Goal: Task Accomplishment & Management: Use online tool/utility

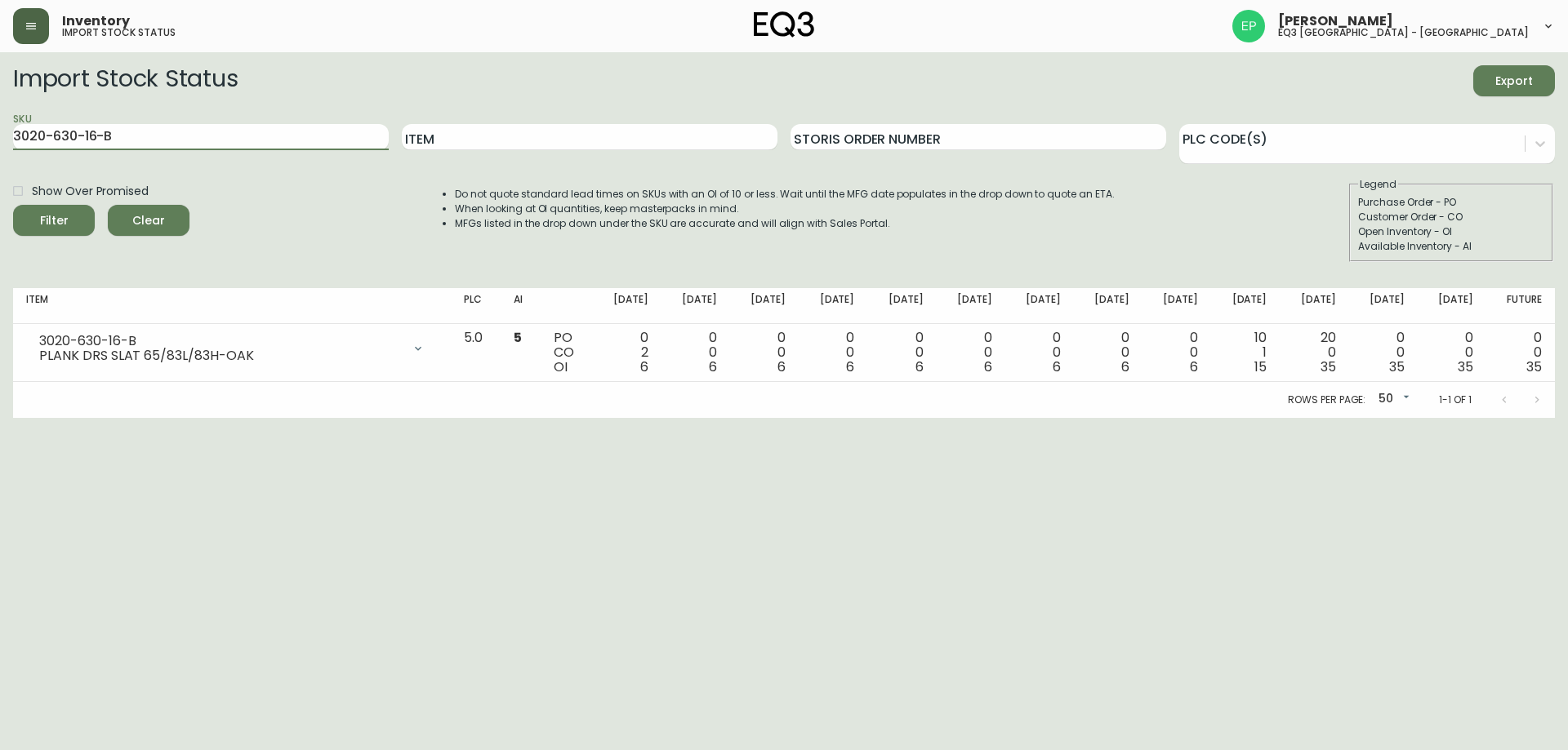
click at [36, 34] on button "button" at bounding box center [30, 26] width 36 height 36
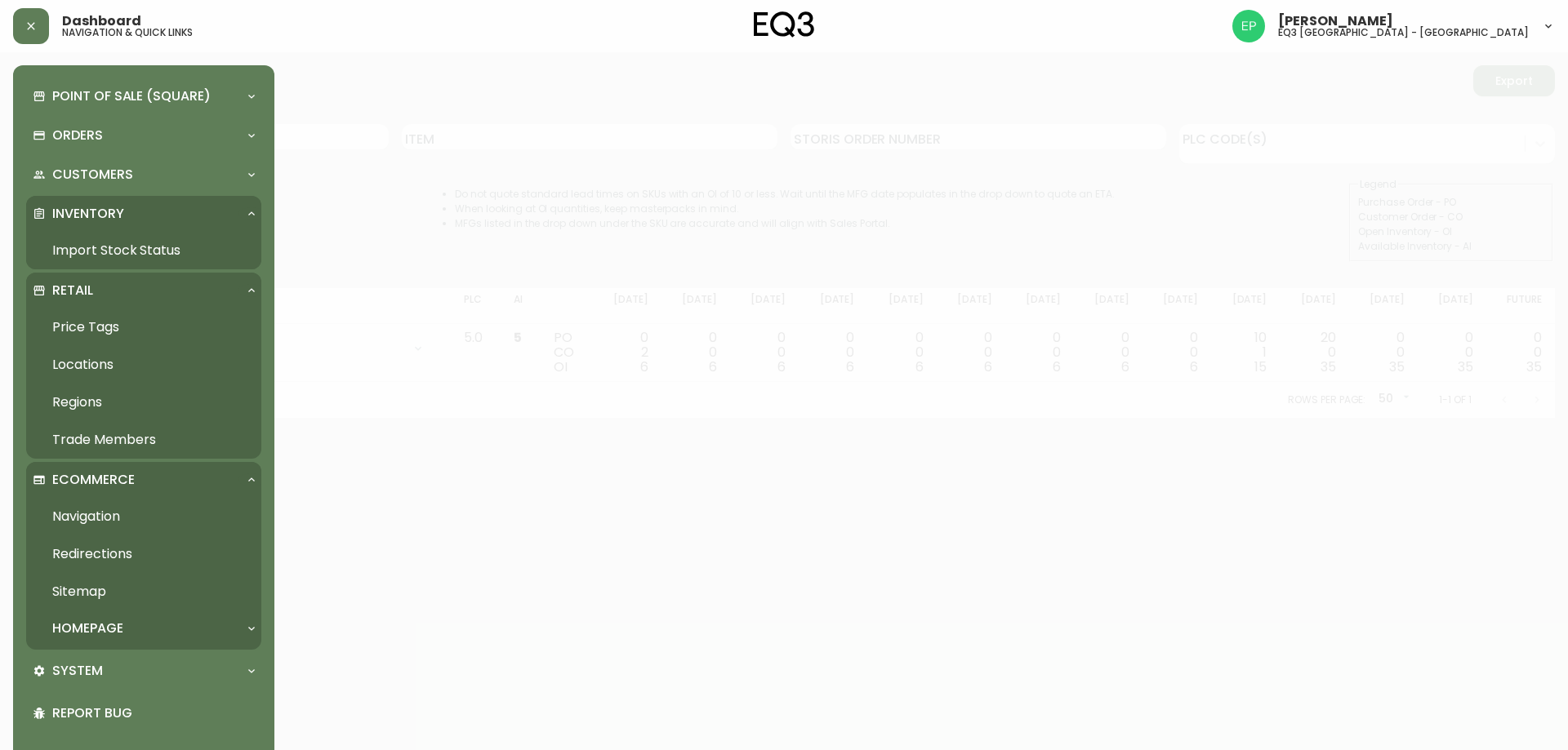
click at [98, 320] on link "Price Tags" at bounding box center [144, 327] width 235 height 37
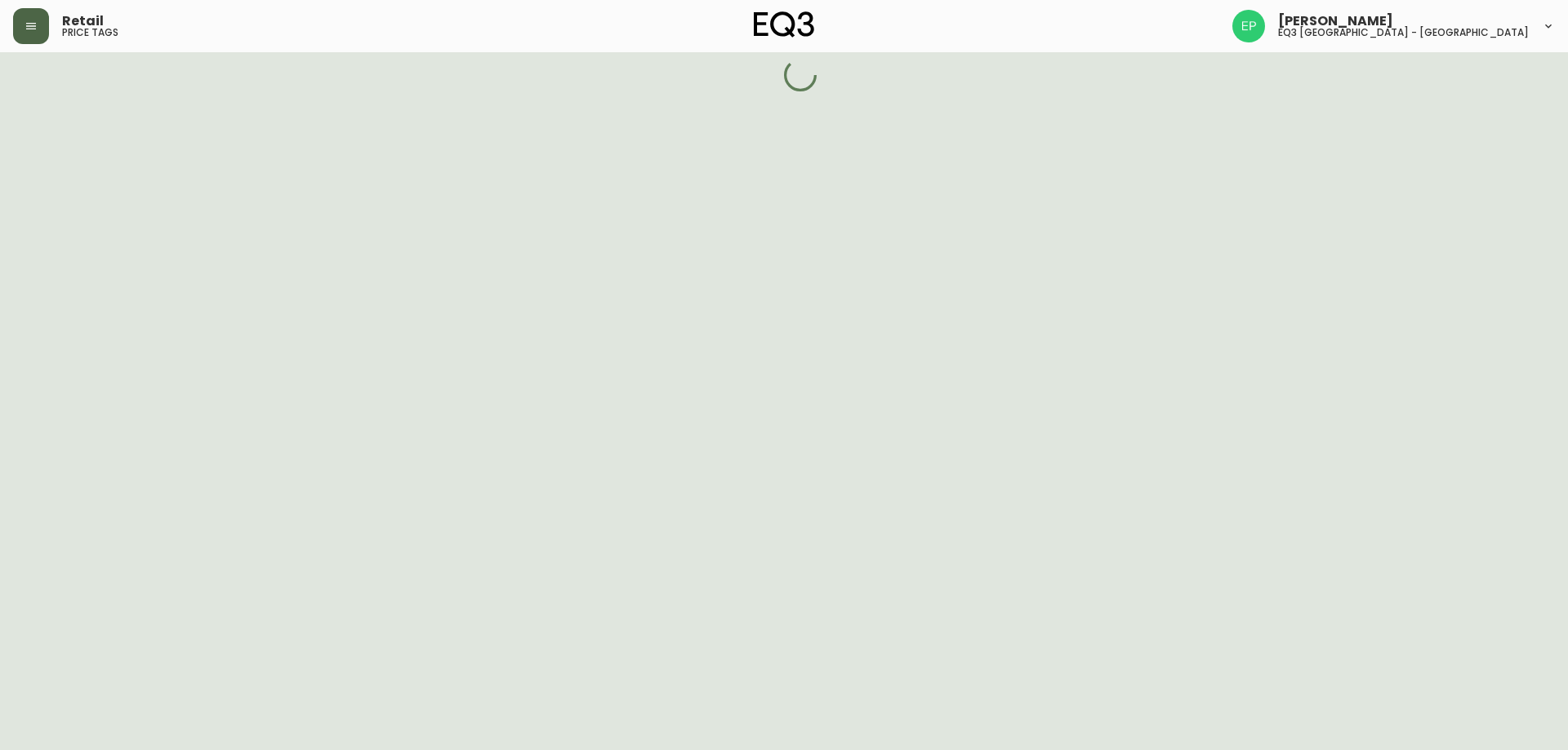
click at [27, 25] on icon "button" at bounding box center [31, 26] width 13 height 13
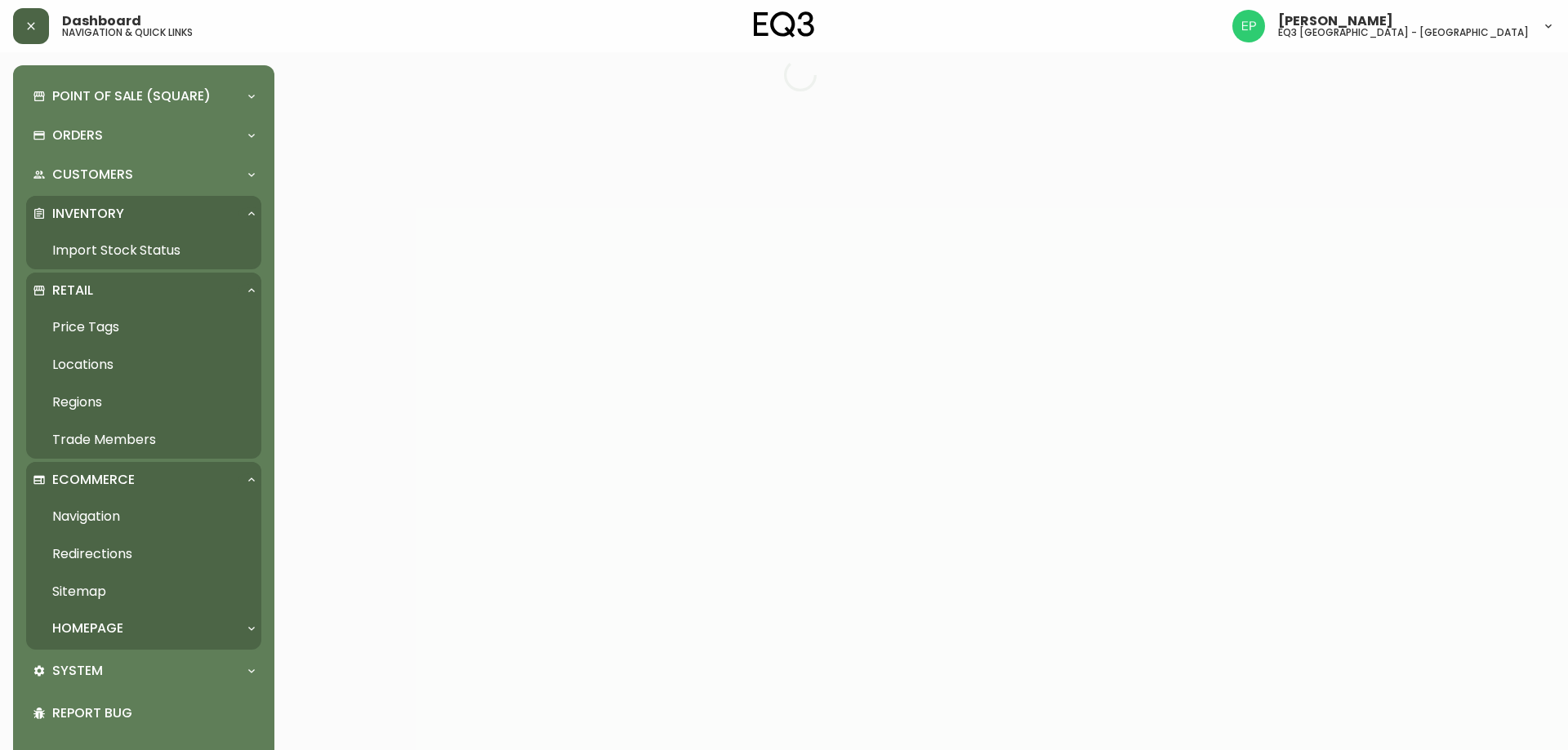
click at [79, 326] on link "Price Tags" at bounding box center [144, 327] width 235 height 37
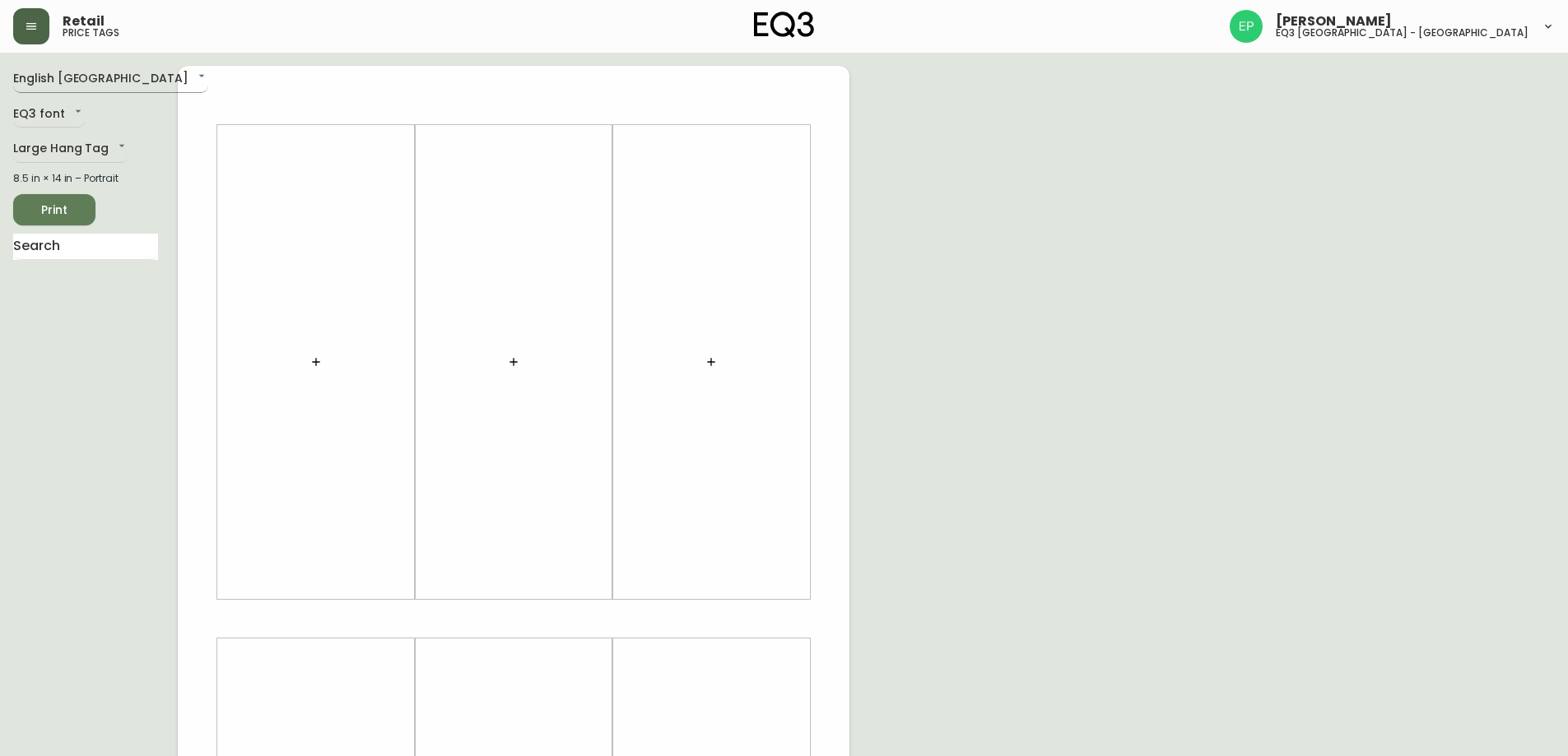
click at [63, 73] on body "Retail price tags [PERSON_NAME] eq3 [GEOGRAPHIC_DATA] - [GEOGRAPHIC_DATA] Engli…" at bounding box center [784, 586] width 1568 height 1172
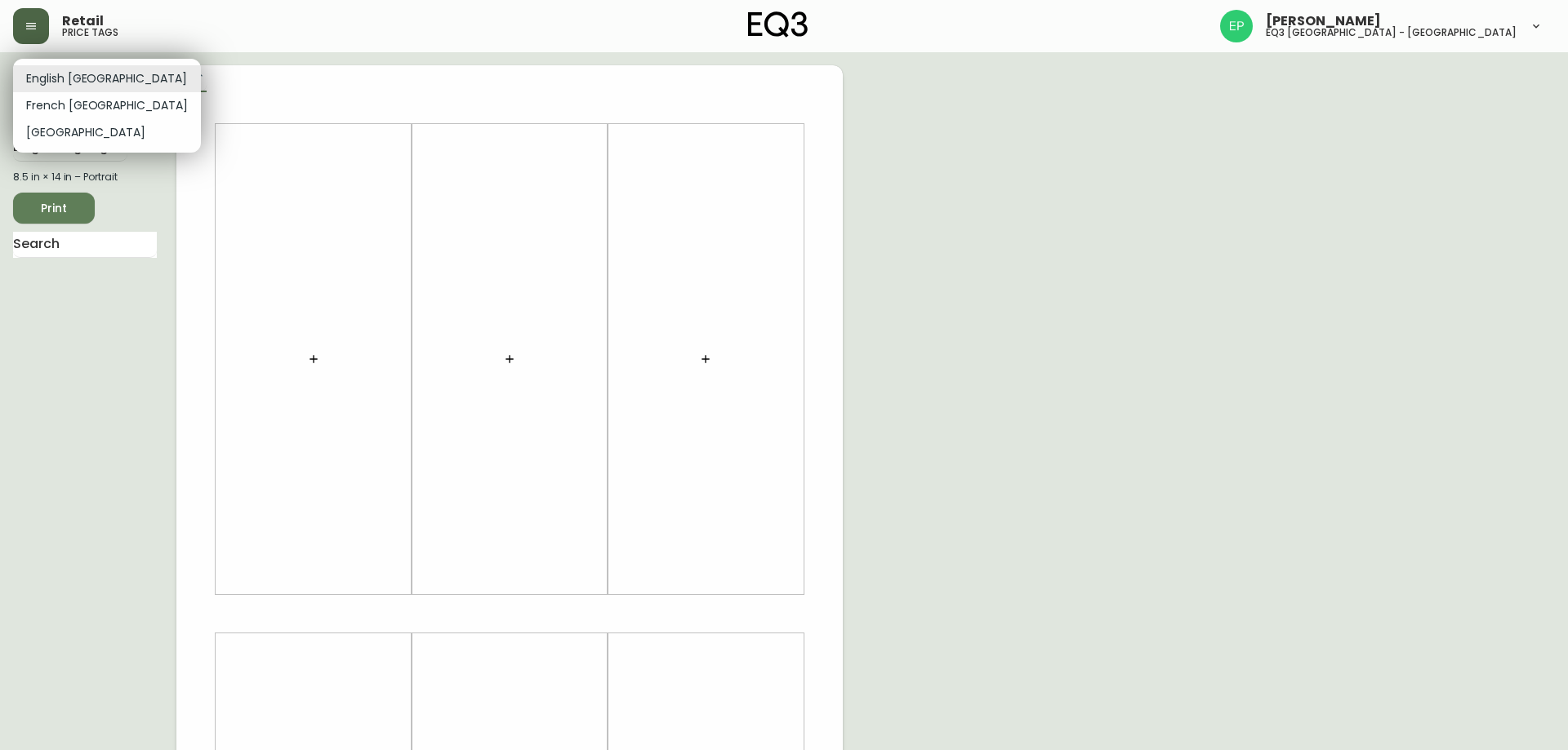
click at [67, 108] on li "French [GEOGRAPHIC_DATA]" at bounding box center [107, 106] width 188 height 27
type input "fr_CA"
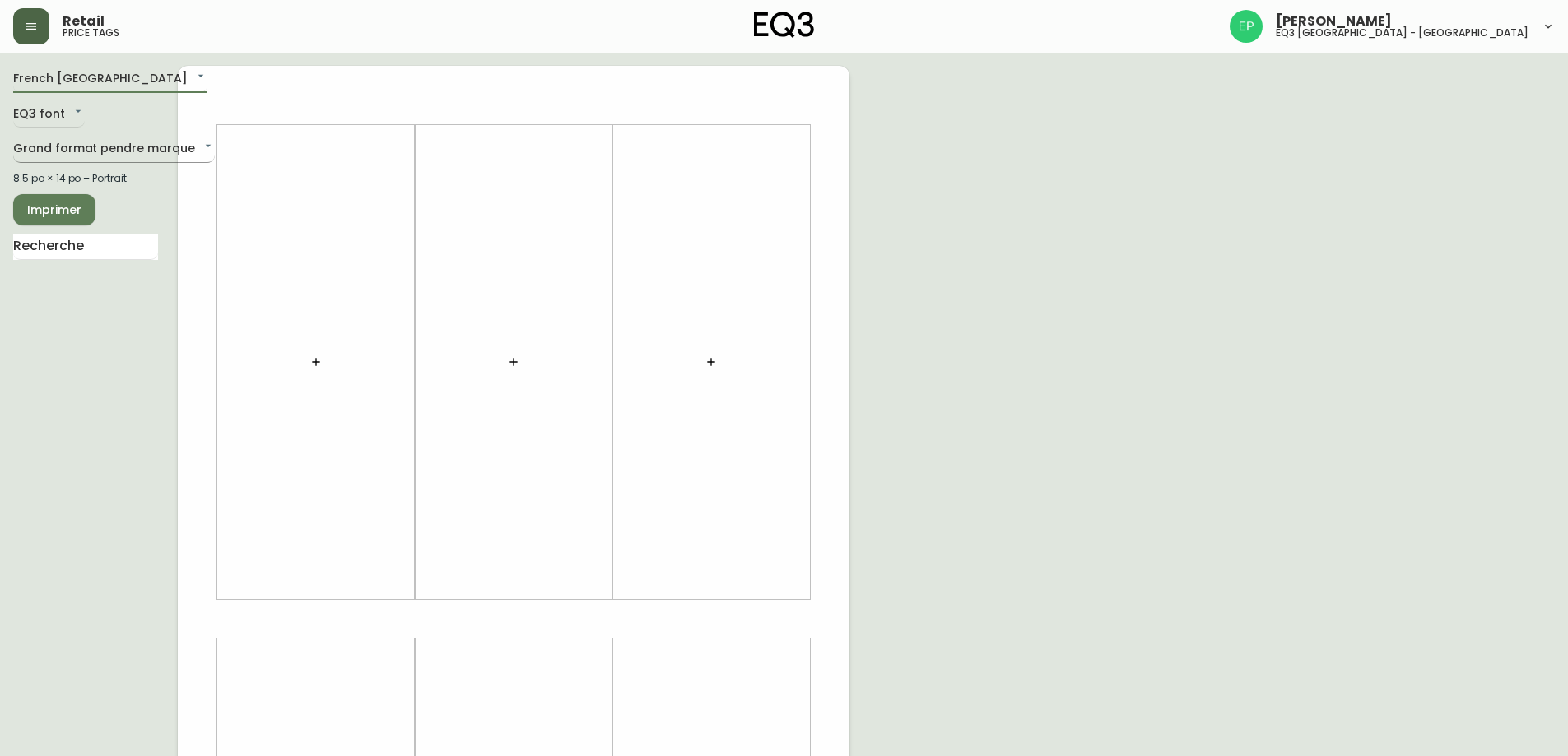
click at [55, 153] on body "Retail price tags [PERSON_NAME] eq3 [GEOGRAPHIC_DATA] - [GEOGRAPHIC_DATA] [GEOG…" at bounding box center [784, 586] width 1568 height 1172
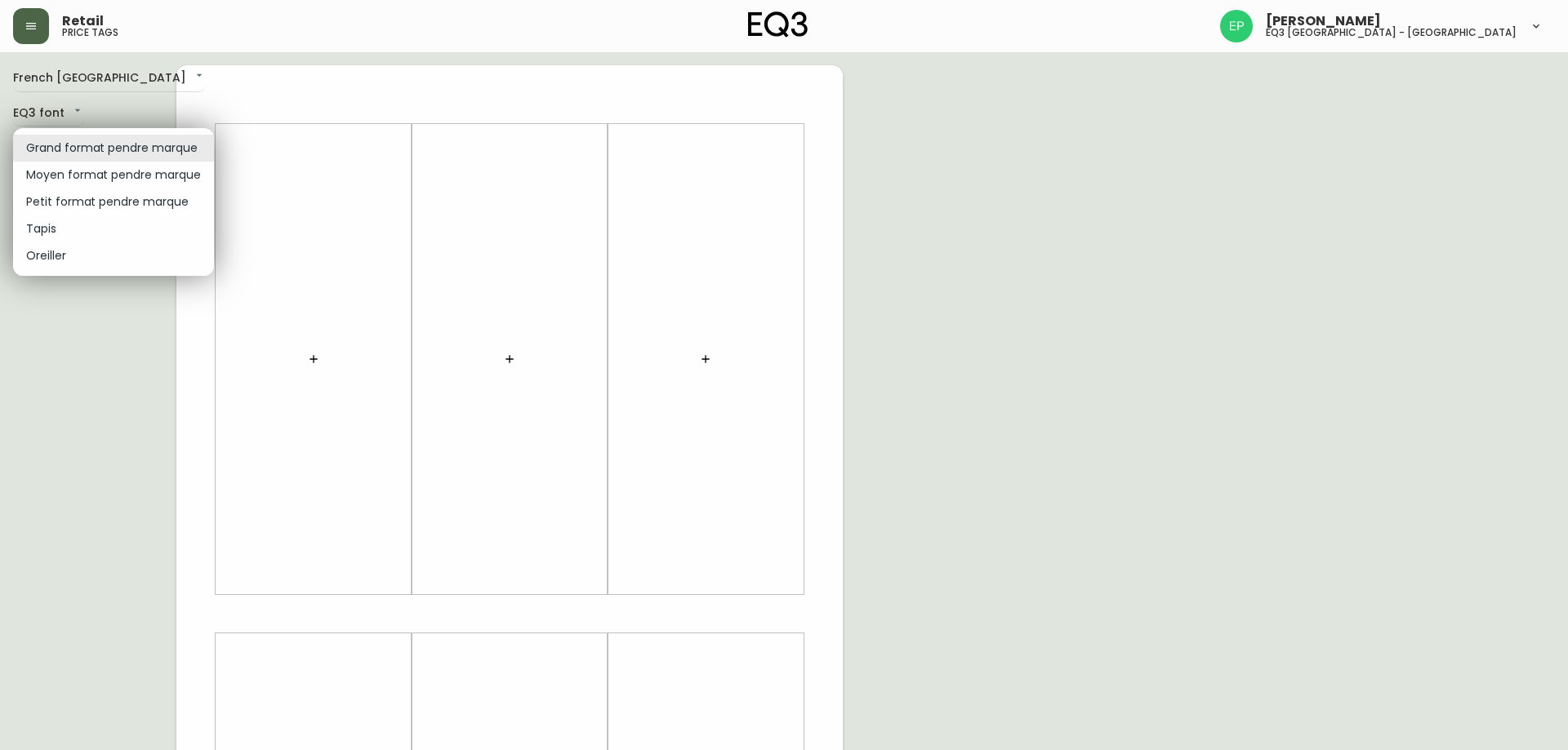
click at [57, 203] on li "Petit format pendre marque" at bounding box center [113, 202] width 201 height 27
type input "small"
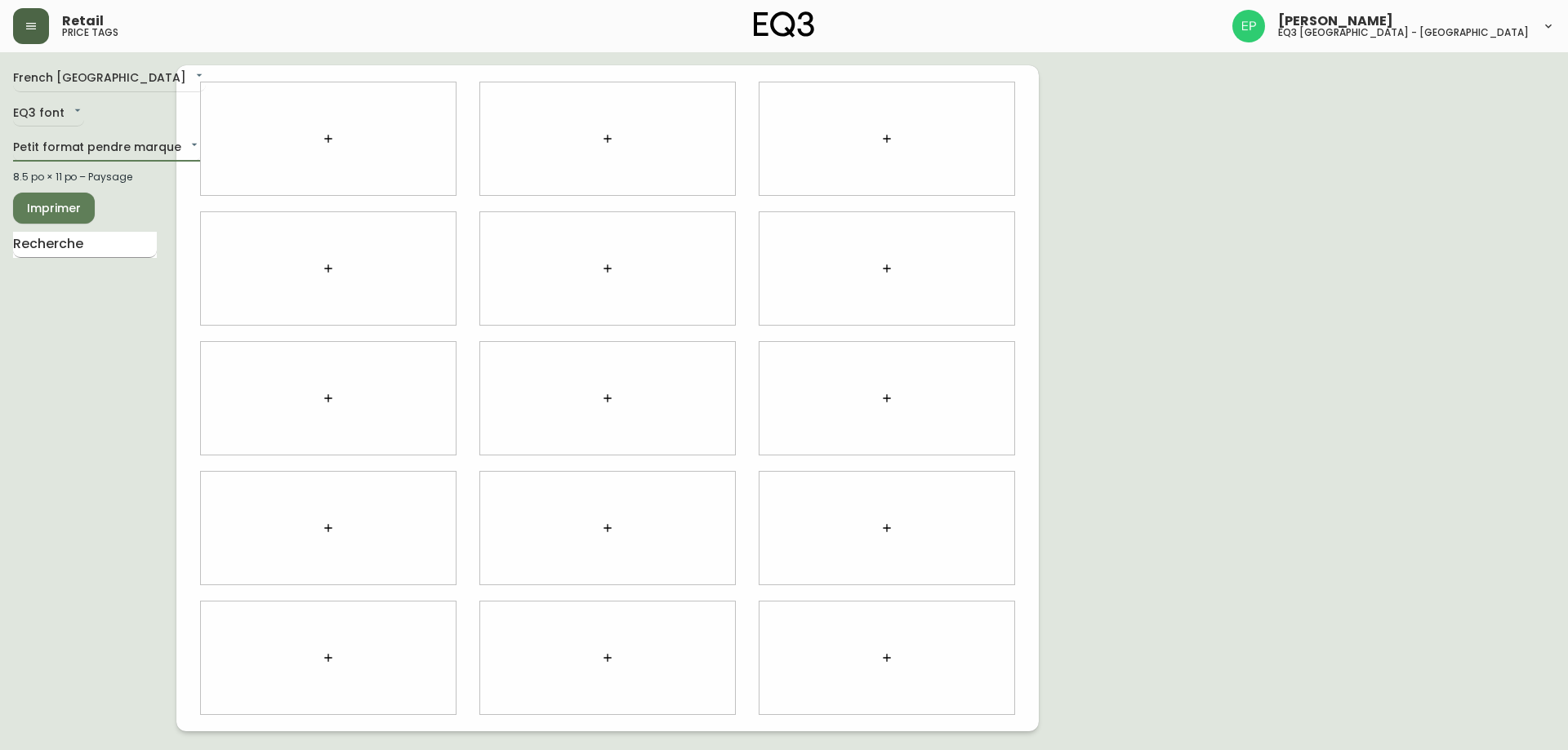
click at [57, 250] on input "text" at bounding box center [85, 244] width 144 height 26
type input "NORM"
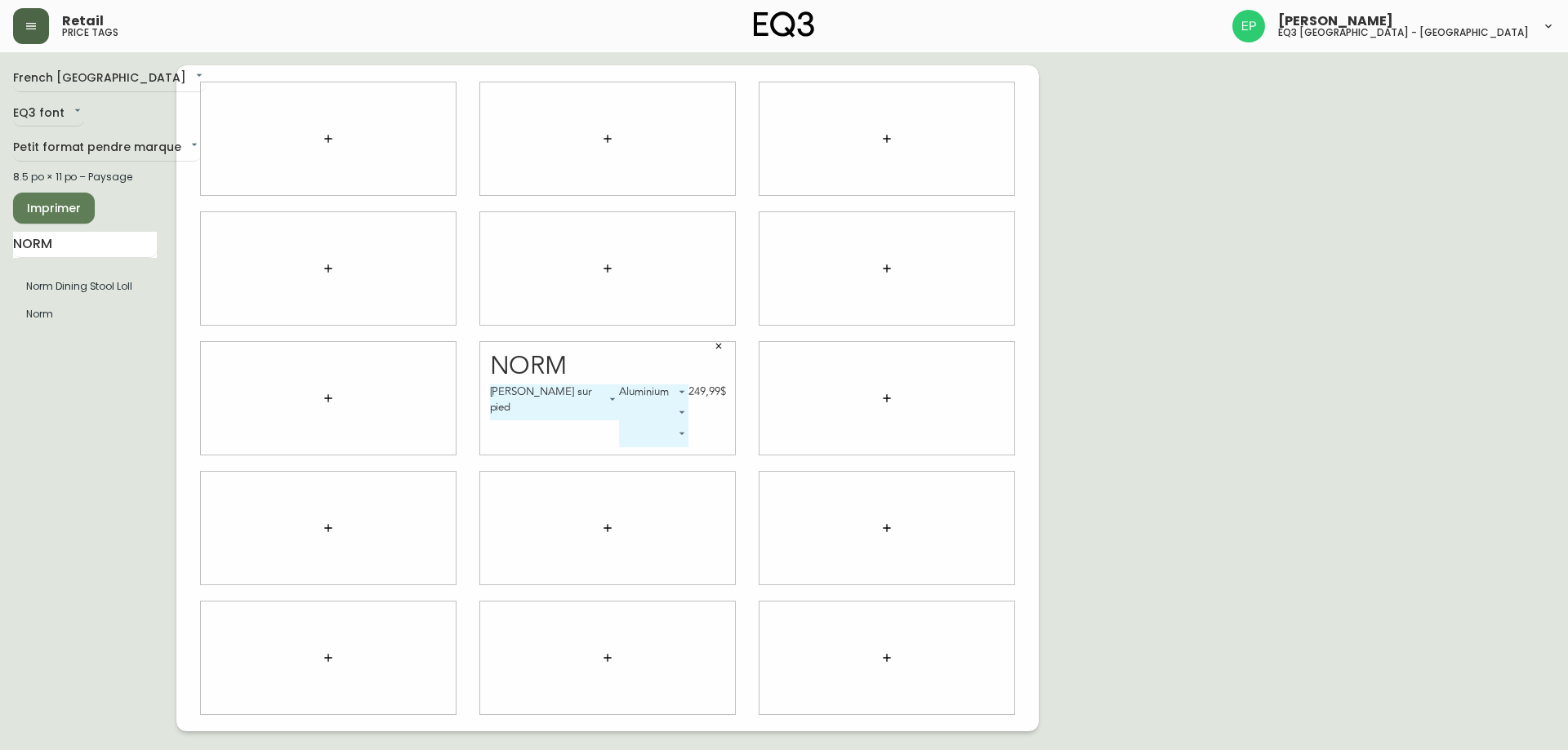
click at [67, 202] on span "Imprimer" at bounding box center [54, 209] width 56 height 20
click at [37, 29] on button "button" at bounding box center [30, 26] width 36 height 36
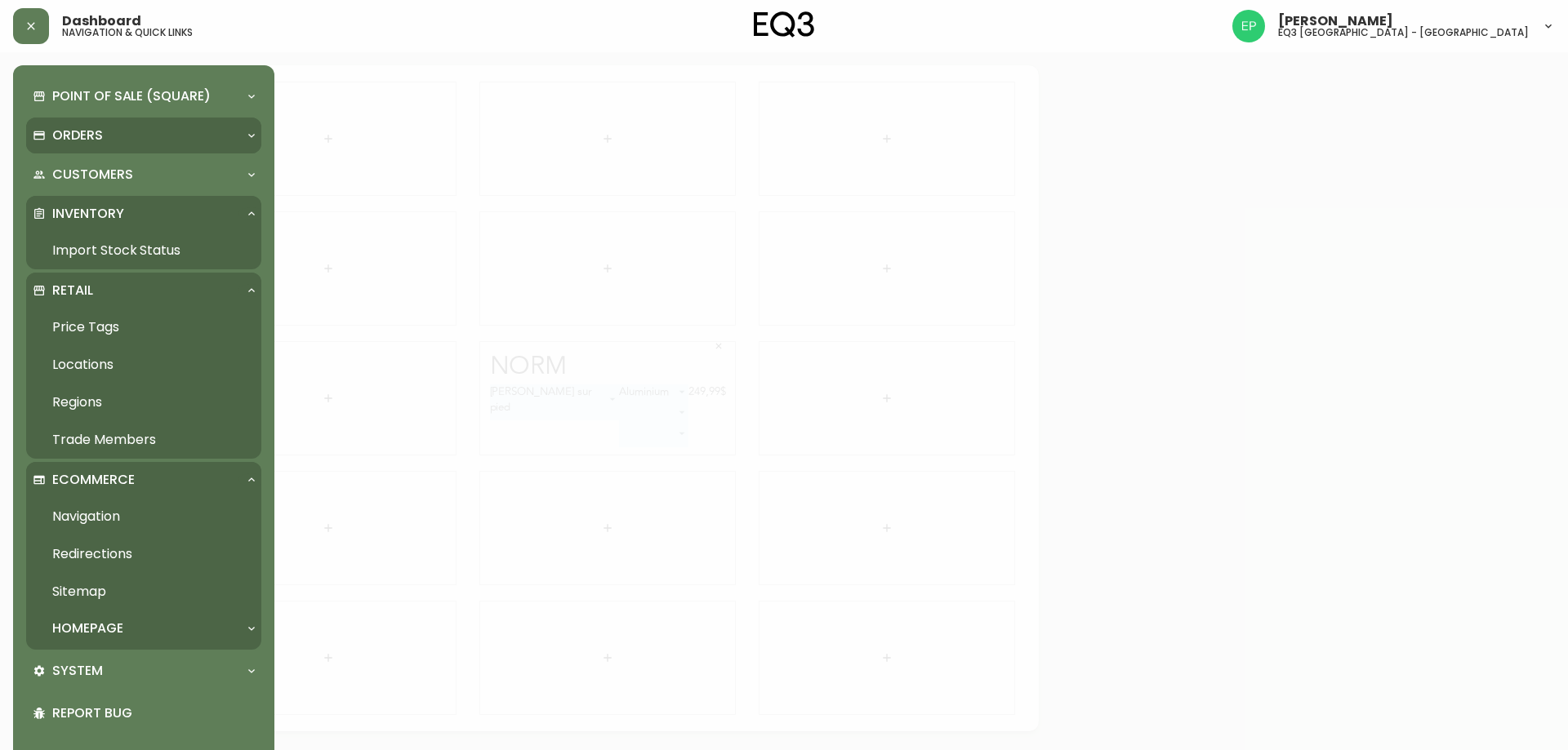
click at [63, 130] on p "Orders" at bounding box center [77, 136] width 51 height 18
